Goal: Check status: Check status

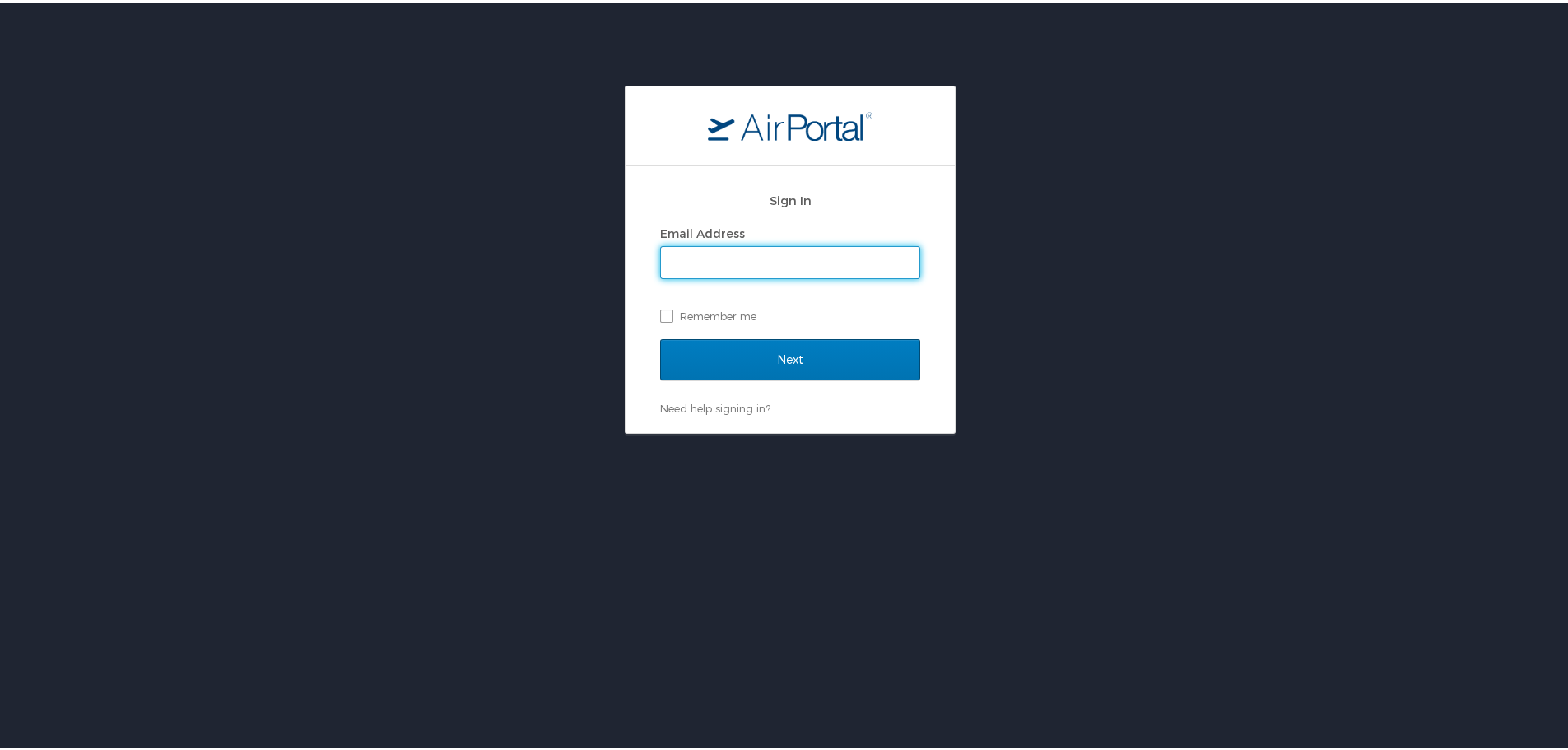
type input "kim.beesley@pikespeak.edu"
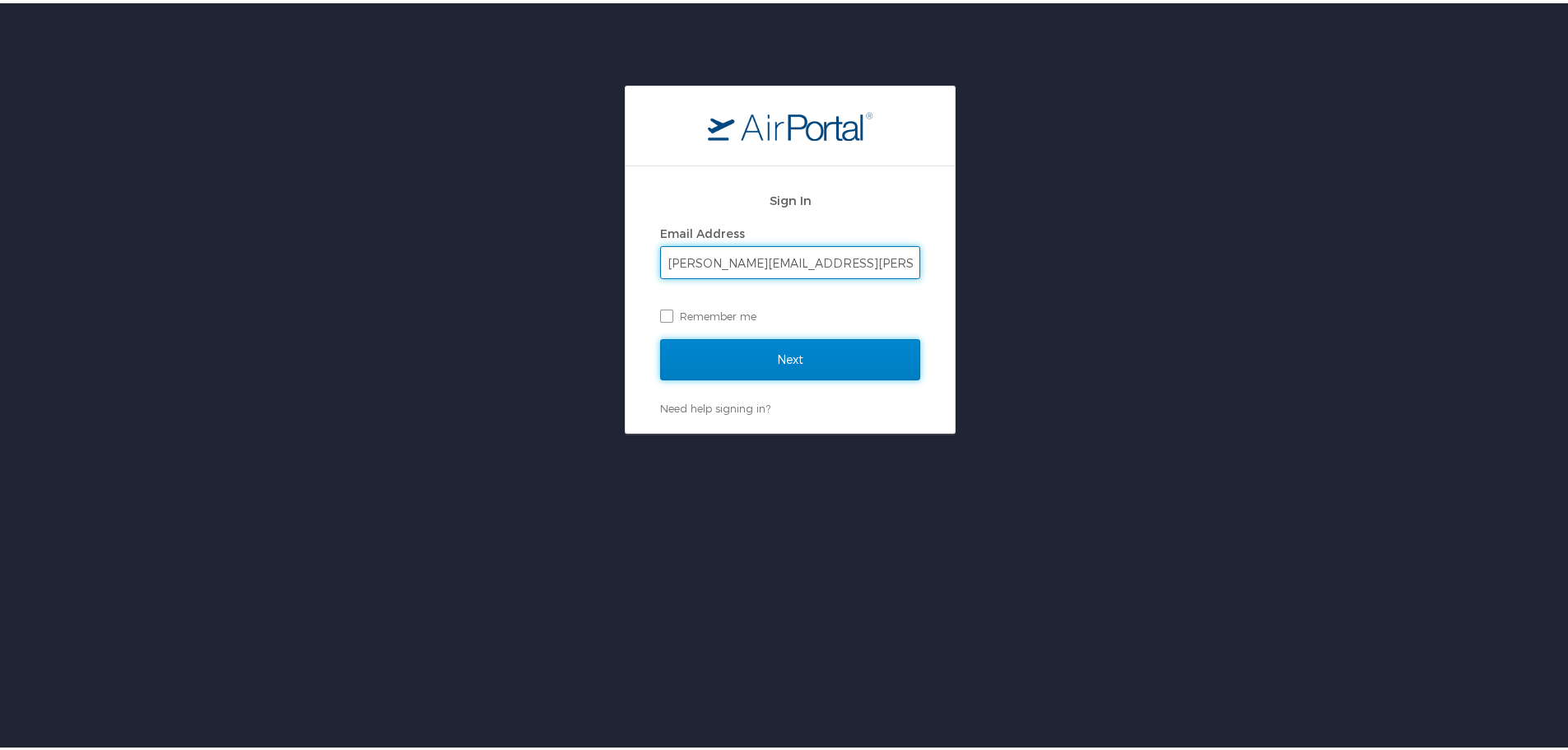
click at [784, 362] on input "Next" at bounding box center [790, 356] width 260 height 41
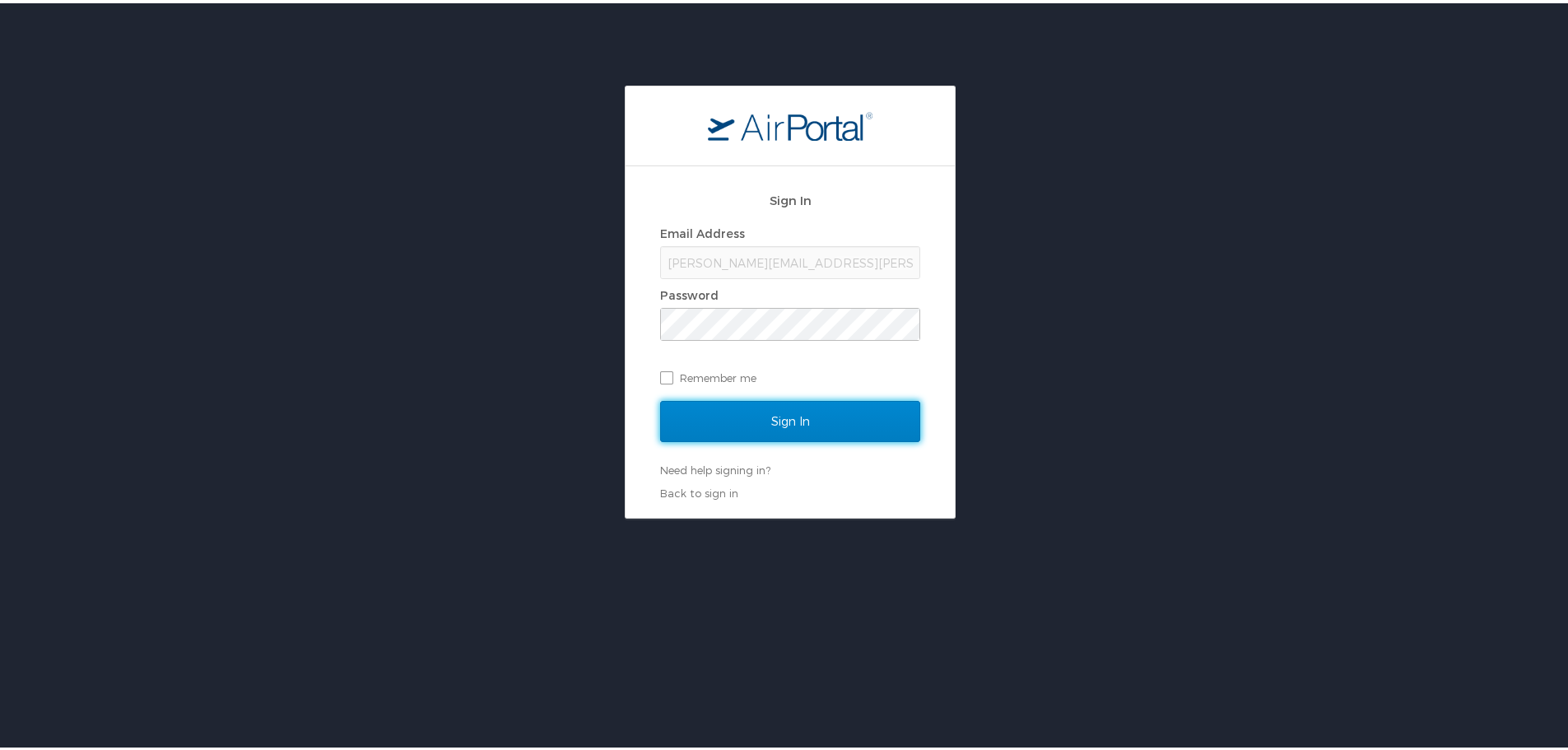
click at [780, 422] on input "Sign In" at bounding box center [790, 417] width 260 height 41
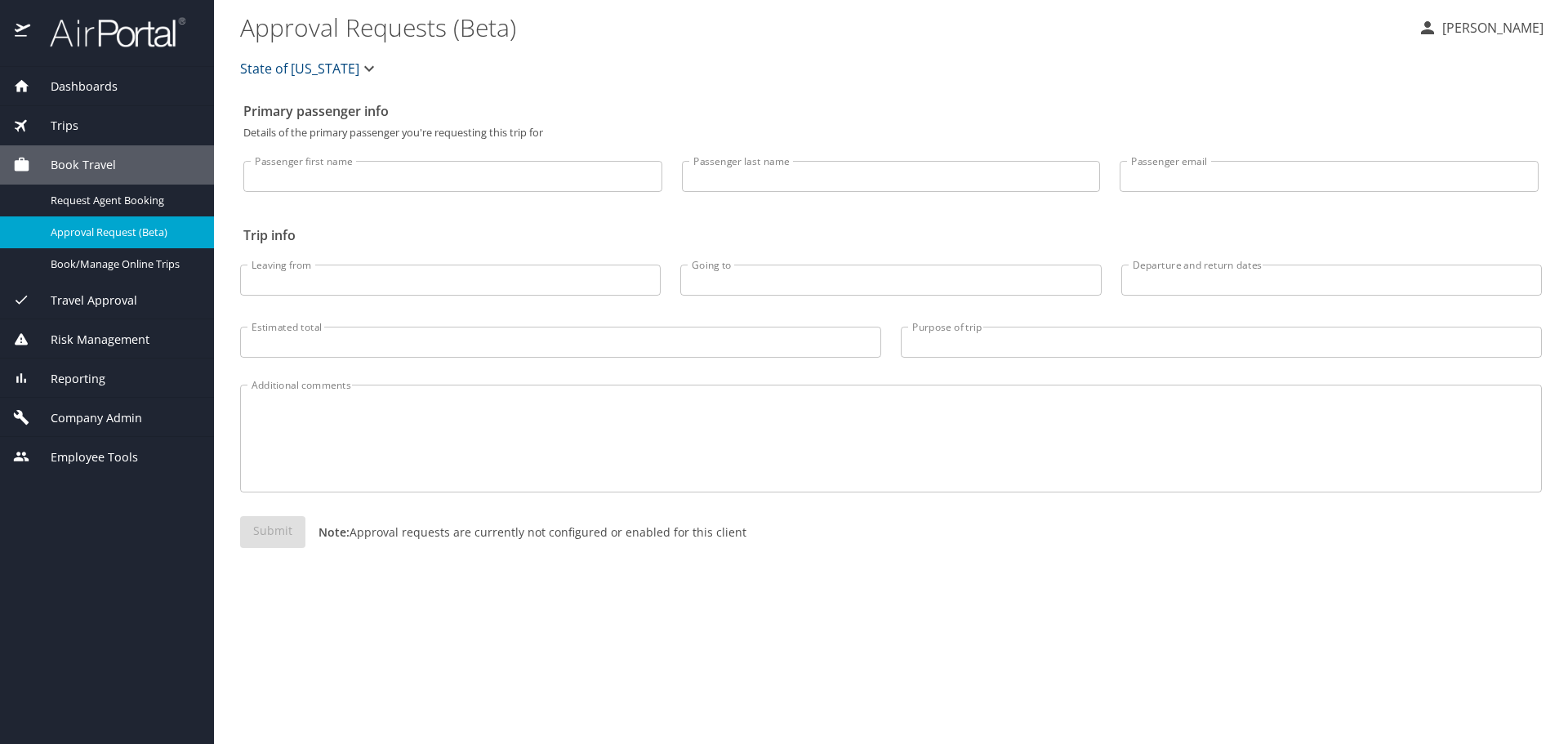
click at [60, 128] on span "Trips" at bounding box center [53, 126] width 48 height 18
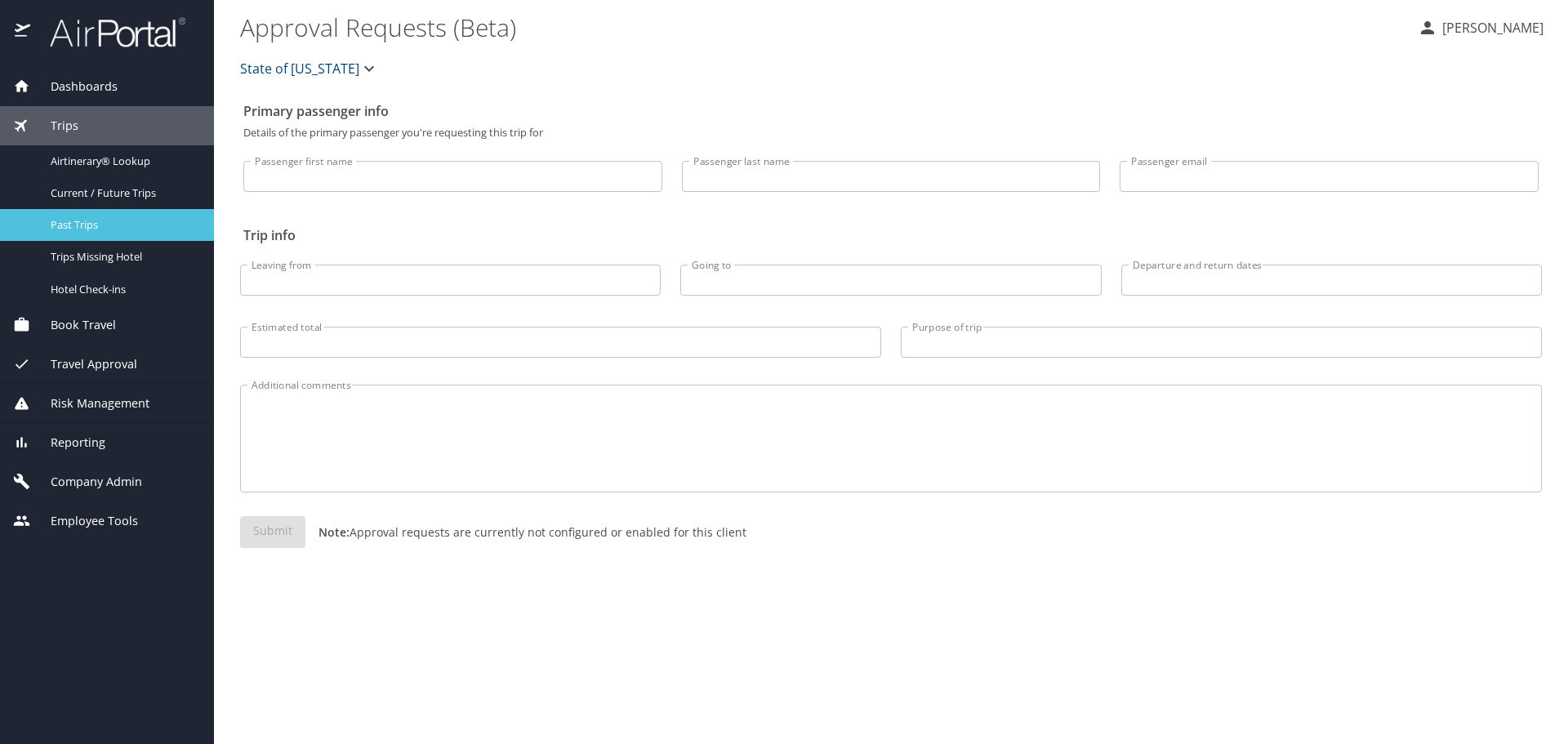
click at [102, 221] on span "Past Trips" at bounding box center [122, 224] width 144 height 15
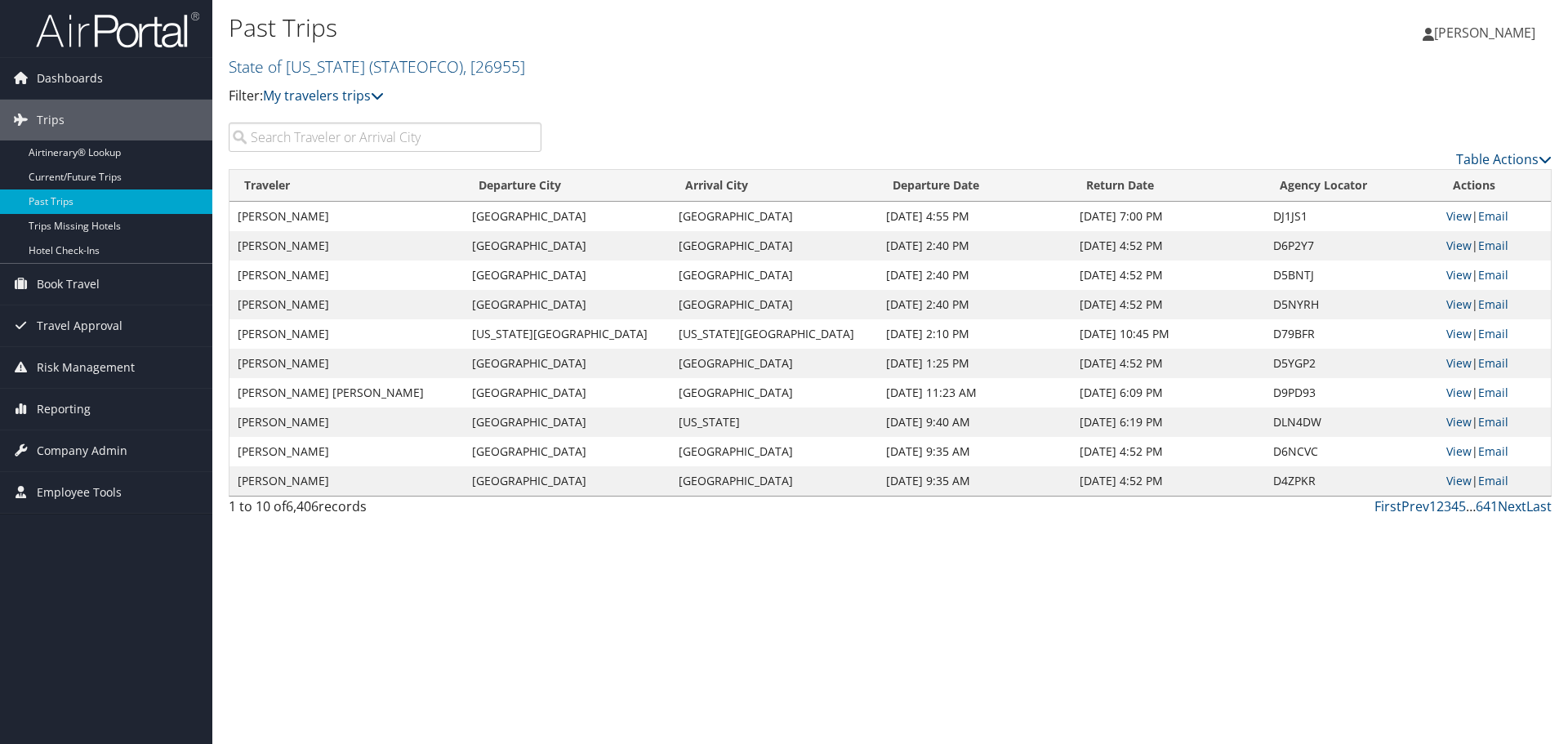
click at [477, 139] on input "search" at bounding box center [385, 137] width 313 height 30
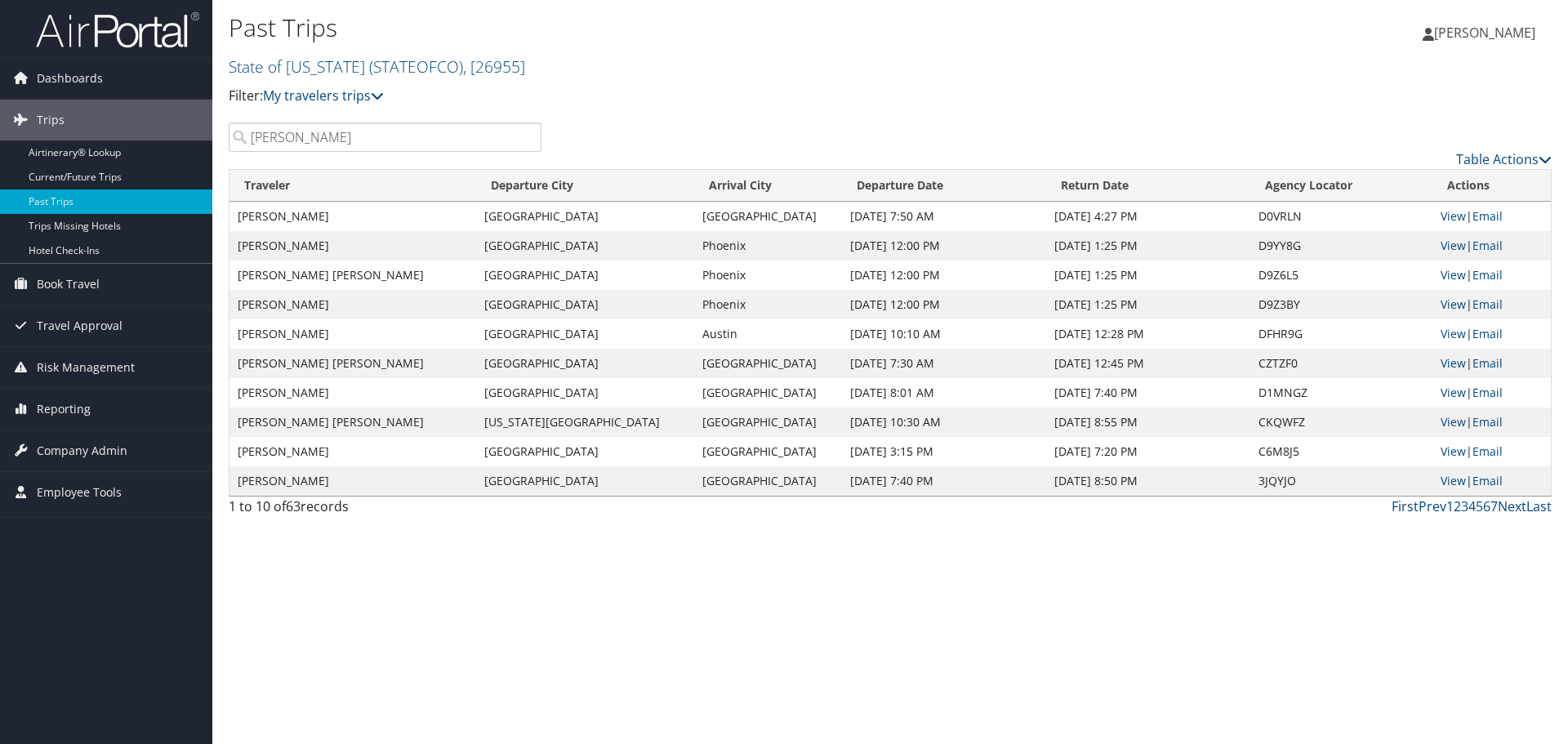
drag, startPoint x: 293, startPoint y: 139, endPoint x: 236, endPoint y: 151, distance: 58.2
click at [237, 150] on input "[PERSON_NAME]" at bounding box center [385, 137] width 313 height 30
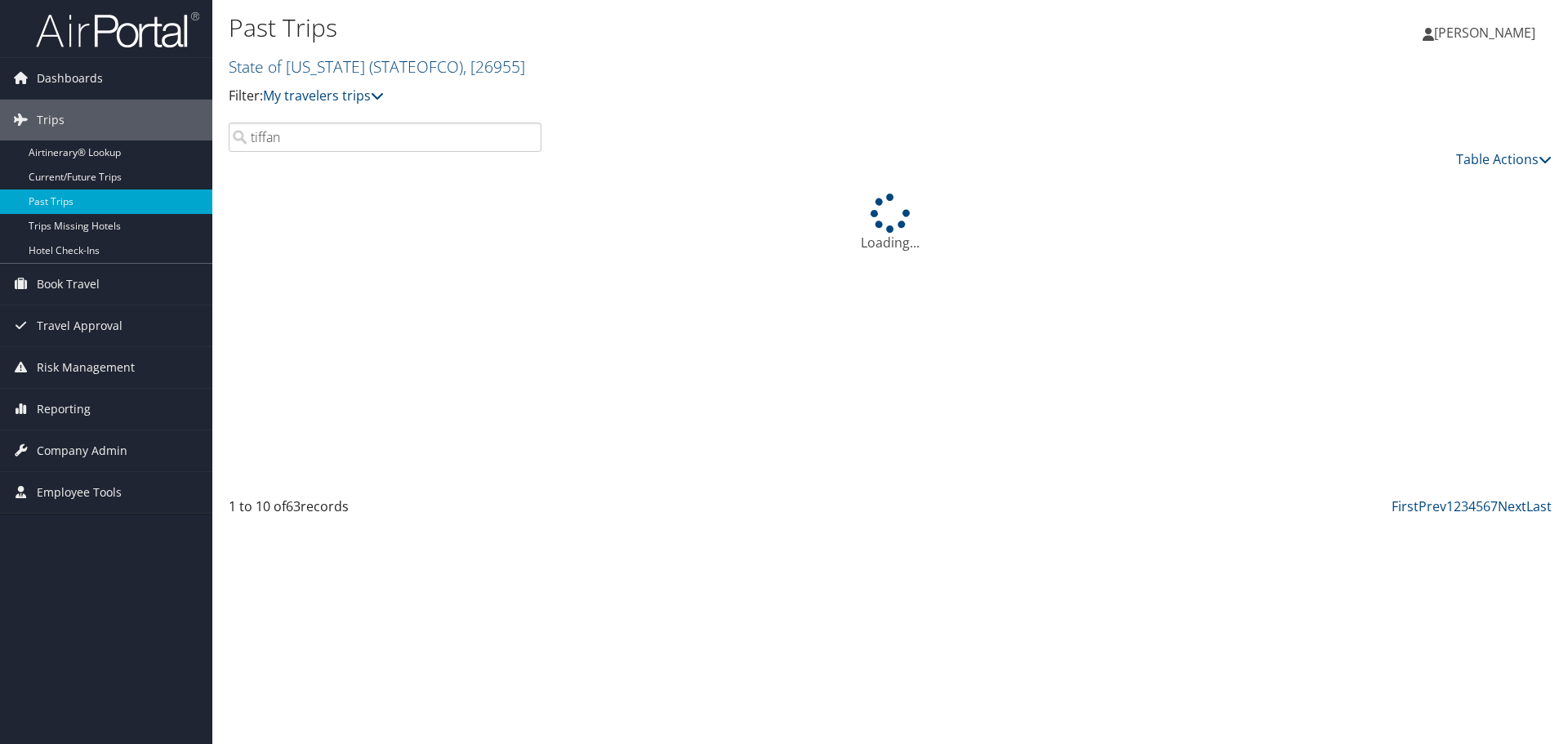
type input "[PERSON_NAME]"
